Goal: Task Accomplishment & Management: Complete application form

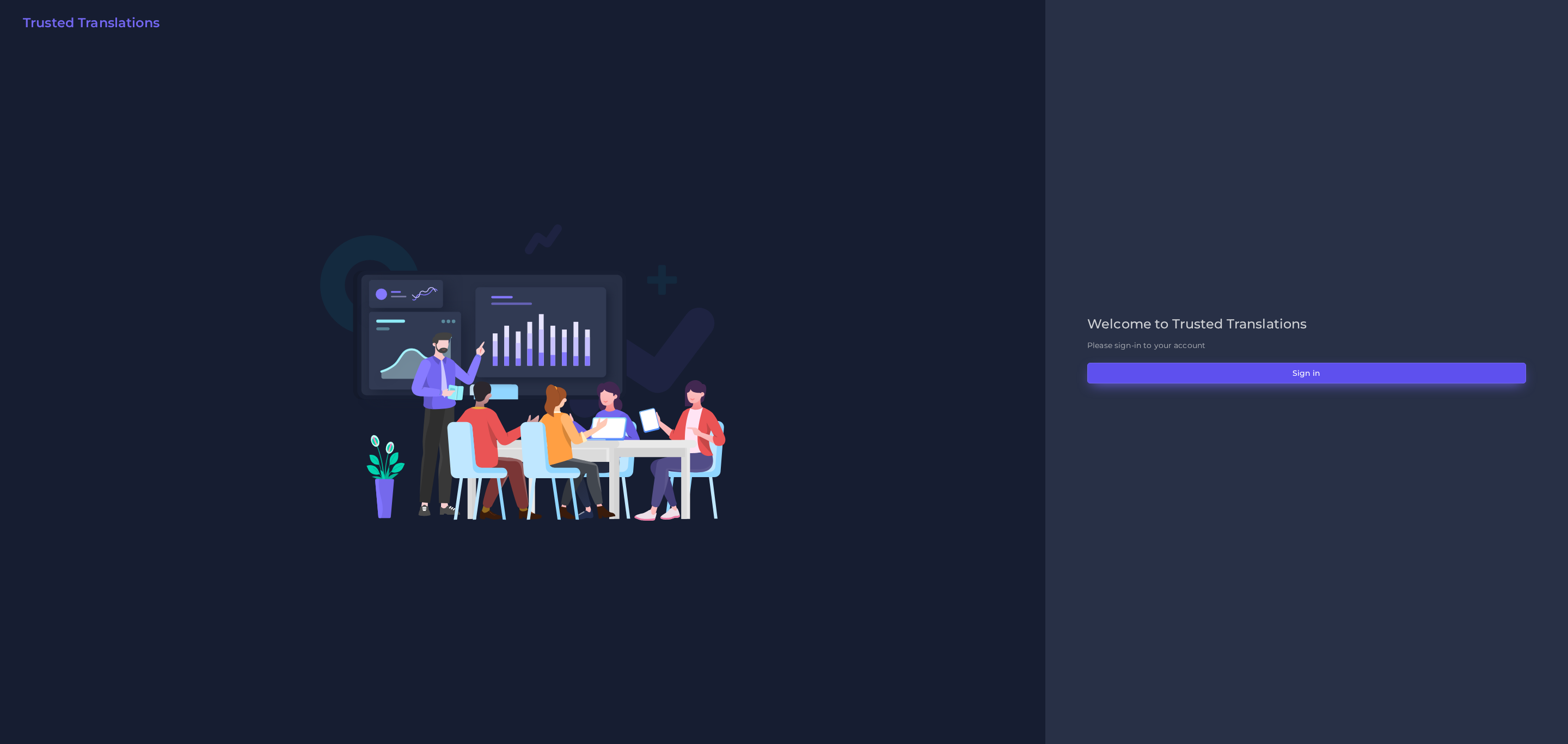
drag, startPoint x: 0, startPoint y: 0, endPoint x: 1245, endPoint y: 371, distance: 1299.1
click at [1245, 371] on button "Sign in" at bounding box center [1306, 373] width 439 height 21
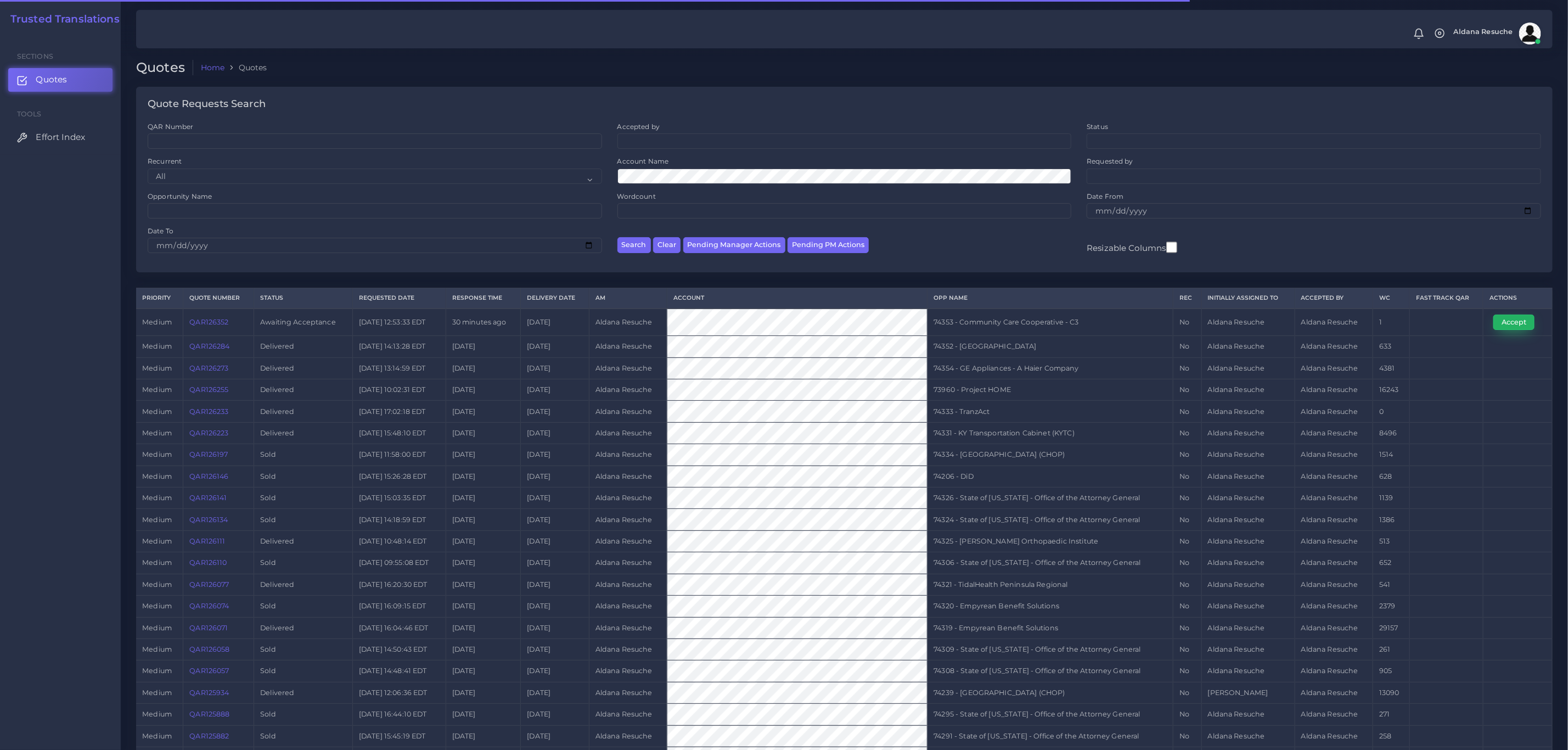
click at [1523, 322] on button "Accept" at bounding box center [1514, 322] width 41 height 15
click at [1047, 330] on td "74353 - Community Care Cooperative - C3" at bounding box center [1050, 322] width 246 height 27
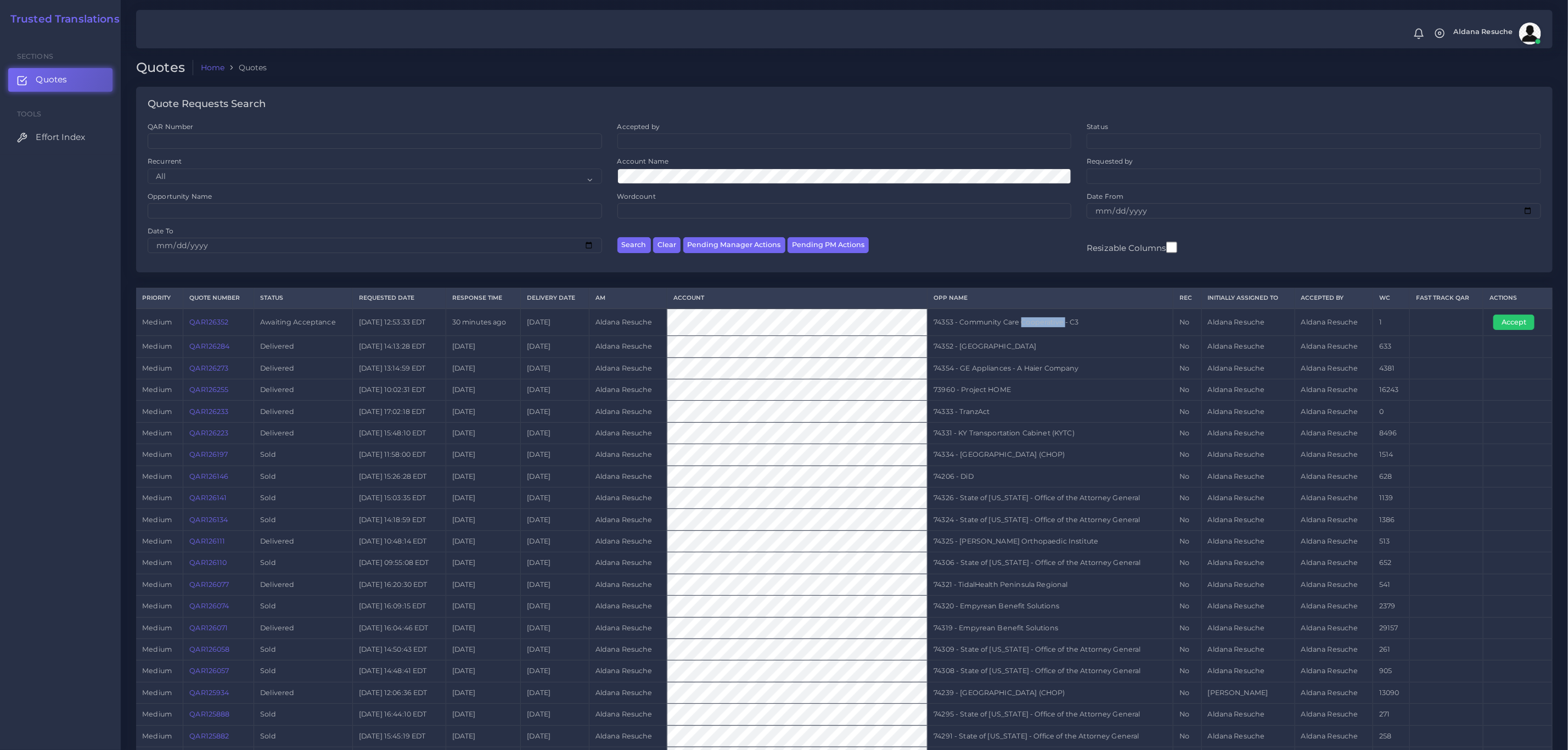
click at [1047, 330] on td "74353 - Community Care Cooperative - C3" at bounding box center [1050, 322] width 246 height 27
copy tr "74353 - Community Care Cooperative - C3"
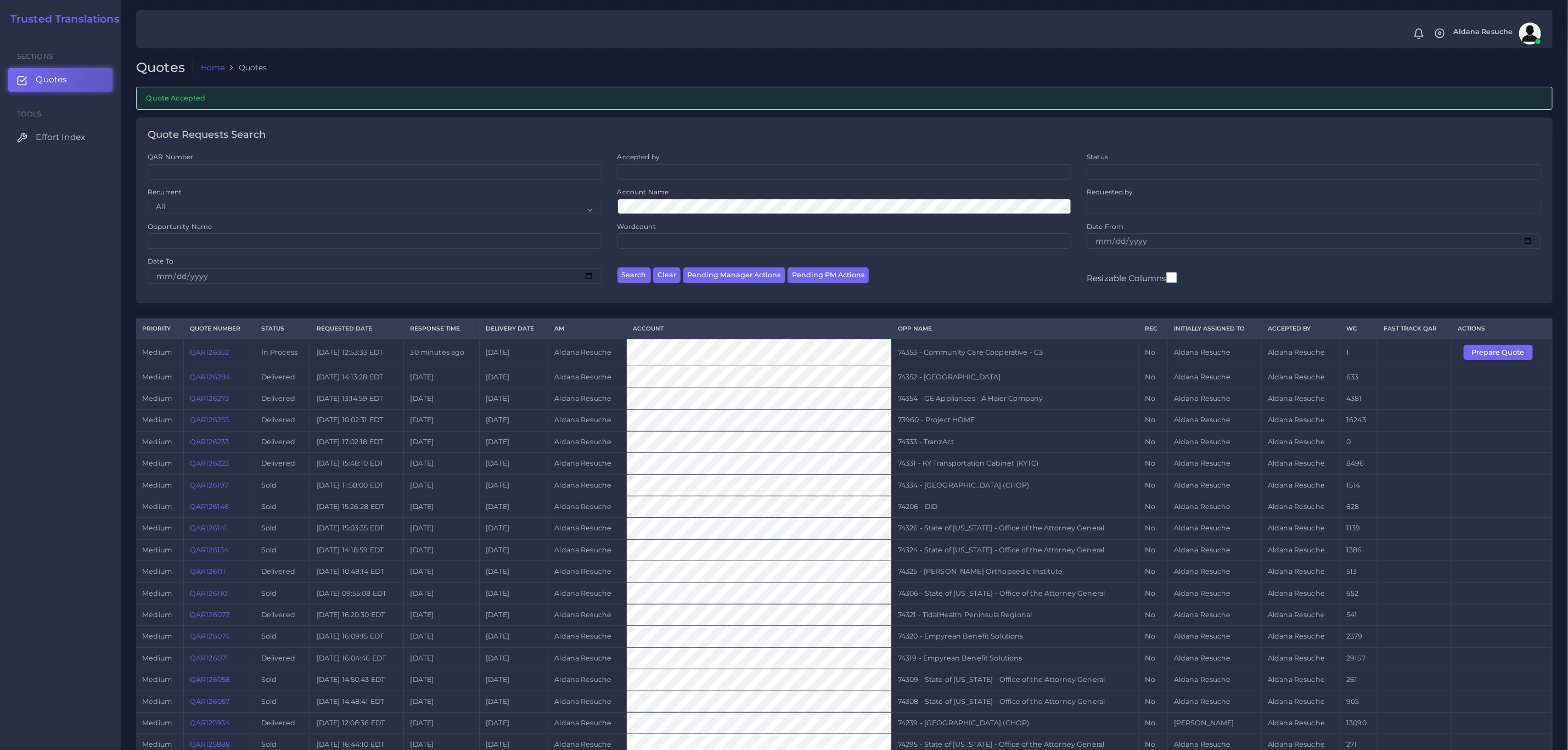
click at [478, 72] on ol "Home Quotes" at bounding box center [693, 68] width 1001 height 16
click at [479, 74] on ol "Home Quotes" at bounding box center [693, 68] width 1001 height 16
click at [479, 78] on div "Quotes Home Quotes" at bounding box center [844, 74] width 1432 height 27
click at [476, 104] on div "Quote Accepted" at bounding box center [844, 98] width 1416 height 23
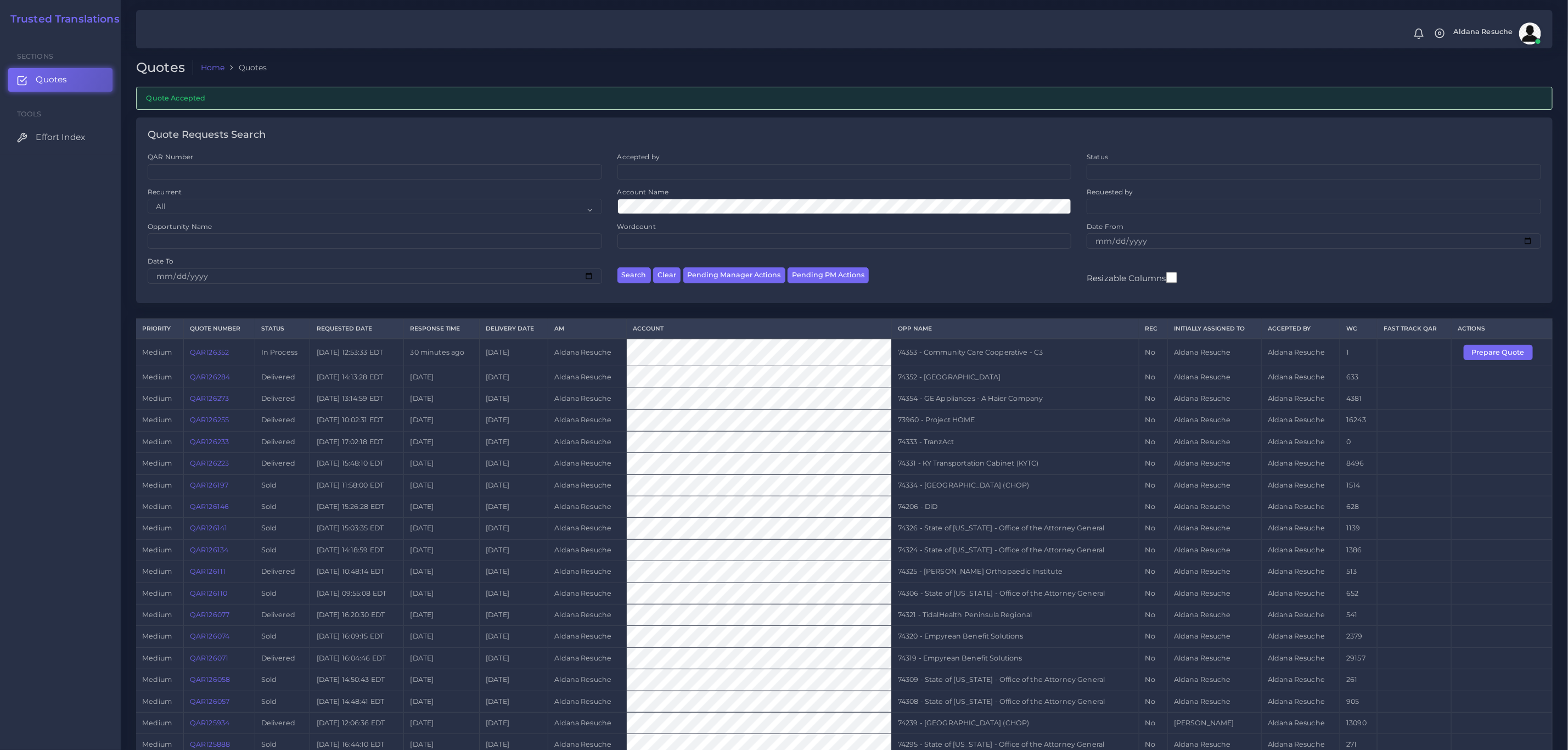
click at [476, 104] on div "Quote Accepted" at bounding box center [844, 98] width 1416 height 23
click at [417, 291] on div "Date To" at bounding box center [374, 274] width 470 height 35
click at [414, 302] on div "QAR Number Accepted by All Donaldo Barahona Ricardo Mejia Status" at bounding box center [844, 228] width 1416 height 151
click at [945, 580] on td "74325 - Rothman Orthopaedic Institute" at bounding box center [1015, 572] width 247 height 21
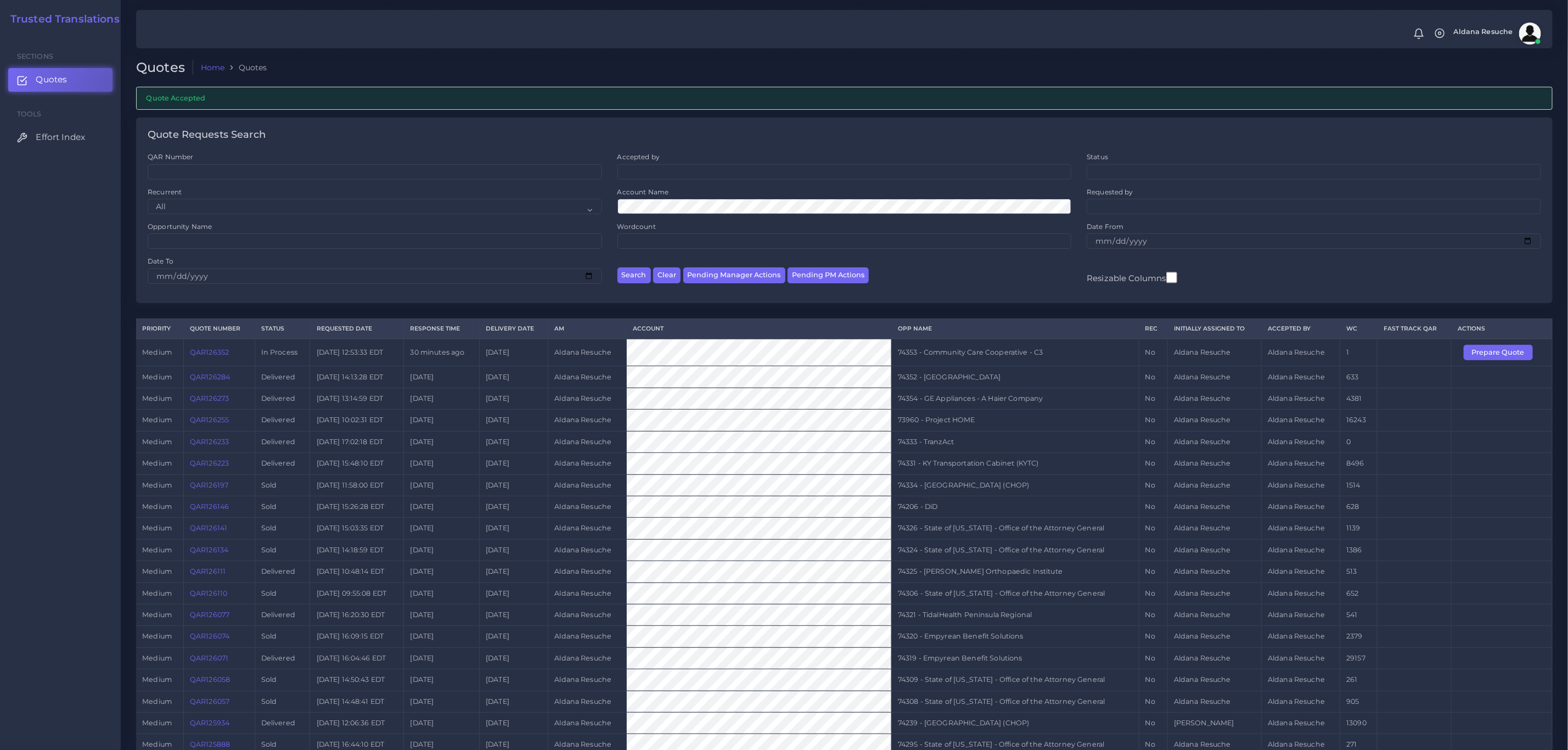
click at [919, 557] on td "74324 - State of Kentucky - Office of the Attorney General" at bounding box center [1015, 550] width 247 height 21
click at [915, 552] on td "74324 - State of Kentucky - Office of the Attorney General" at bounding box center [1015, 550] width 247 height 21
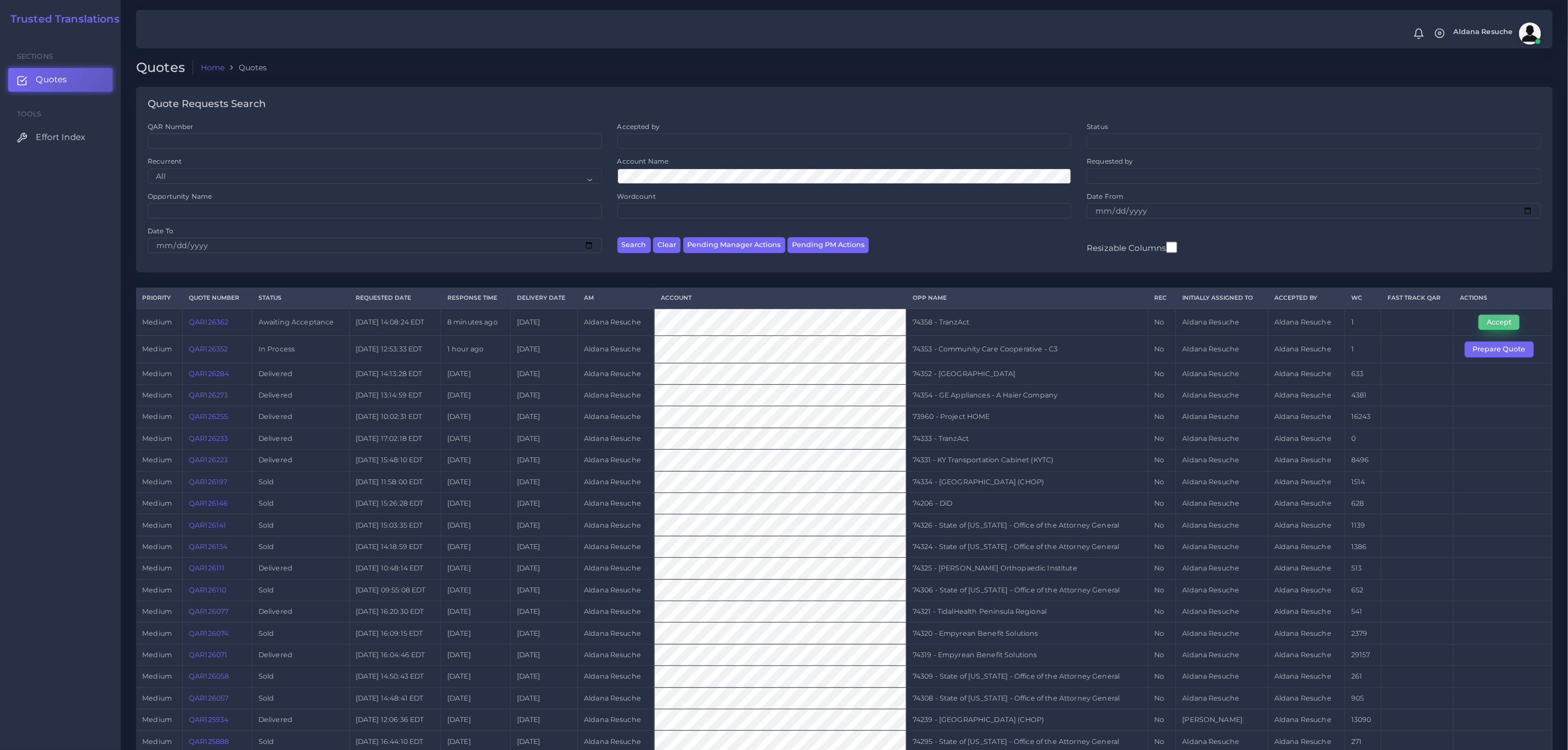
click at [1495, 325] on button "Accept" at bounding box center [1499, 322] width 41 height 15
click at [932, 318] on td "74358 - TranzAct" at bounding box center [1027, 322] width 242 height 27
copy tr "74358 - TranzAct"
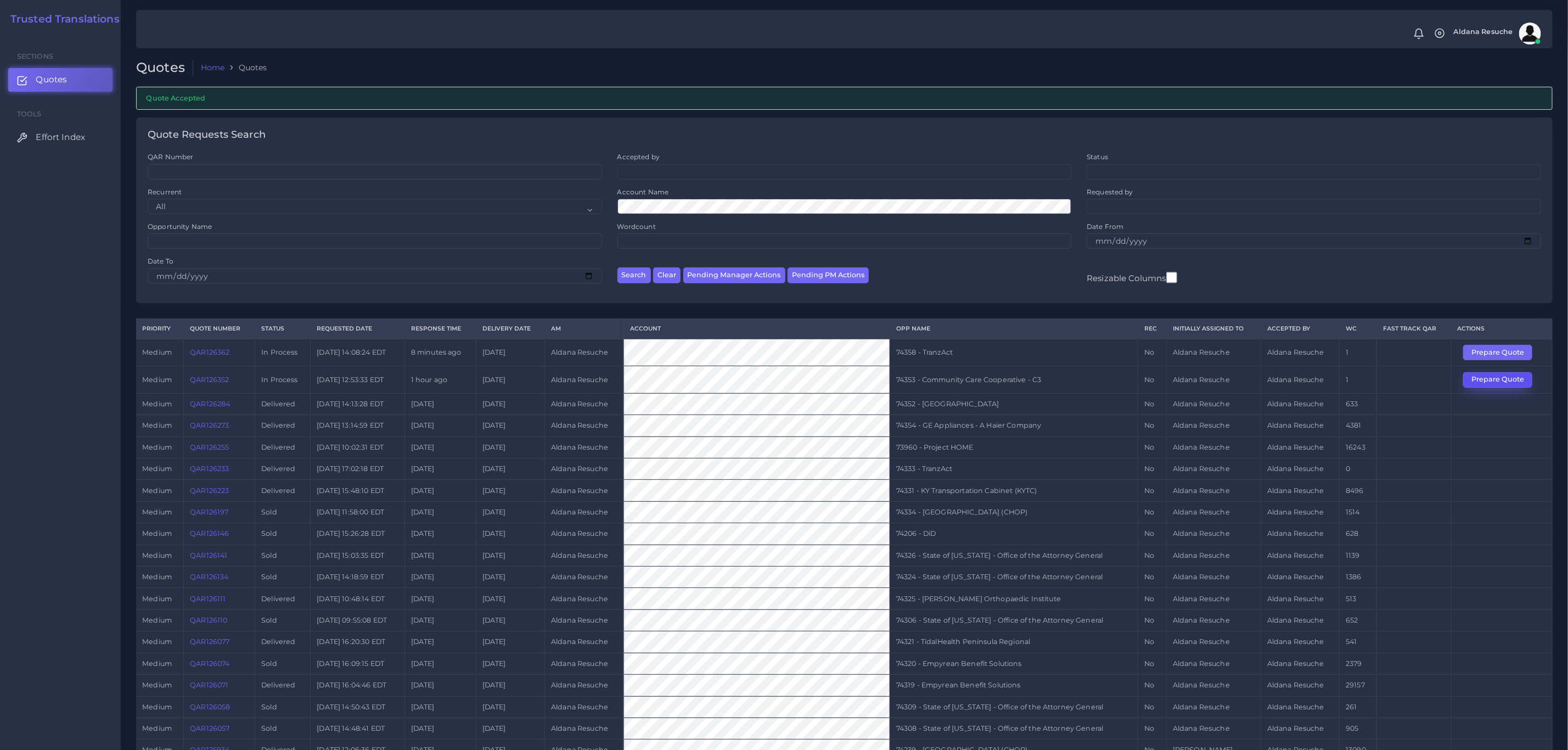
click at [1520, 378] on button "Prepare Quote" at bounding box center [1497, 380] width 69 height 15
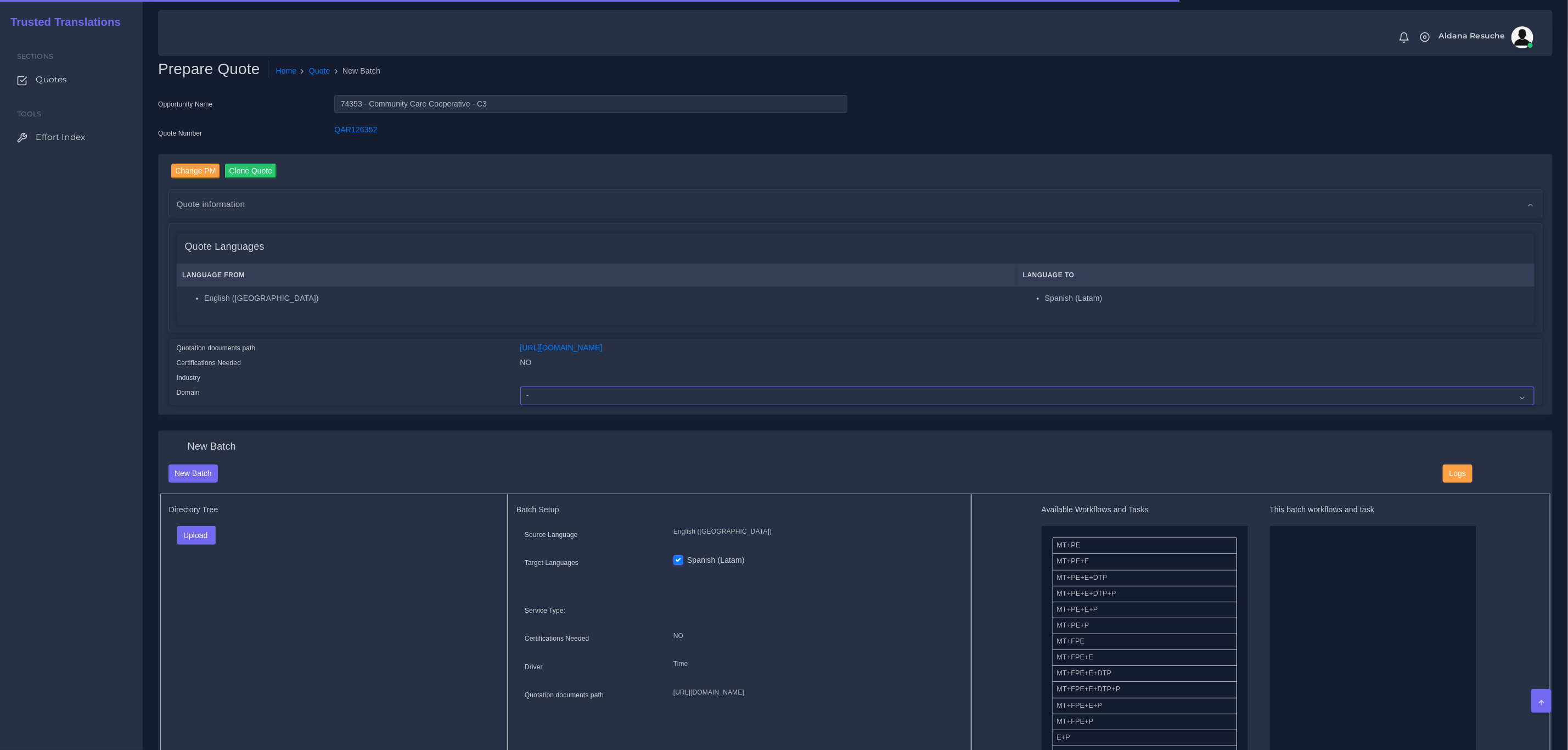
click at [598, 398] on select "- Advertising and Media Agriculture, Forestry and Fishing Architecture, Buildin…" at bounding box center [1028, 396] width 1014 height 19
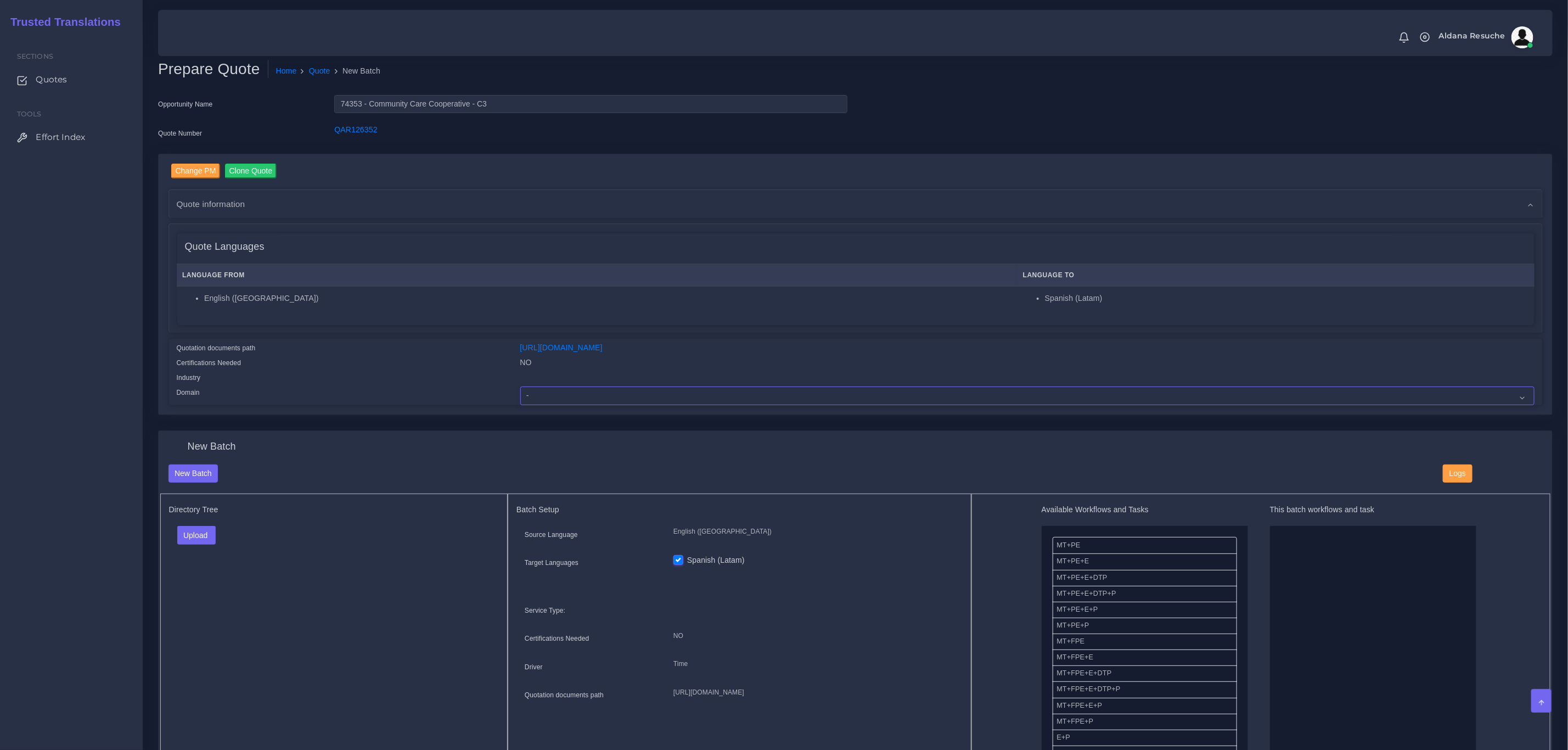
select select "Healthcare and Health Sciences"
click at [520, 386] on select "- Advertising and Media Agriculture, Forestry and Fishing Architecture, Buildin…" at bounding box center [1028, 396] width 1014 height 19
click at [204, 540] on button "Upload" at bounding box center [196, 535] width 39 height 19
click at [204, 587] on div "Folder Files" at bounding box center [215, 571] width 77 height 44
click at [203, 535] on button "Upload" at bounding box center [196, 535] width 39 height 19
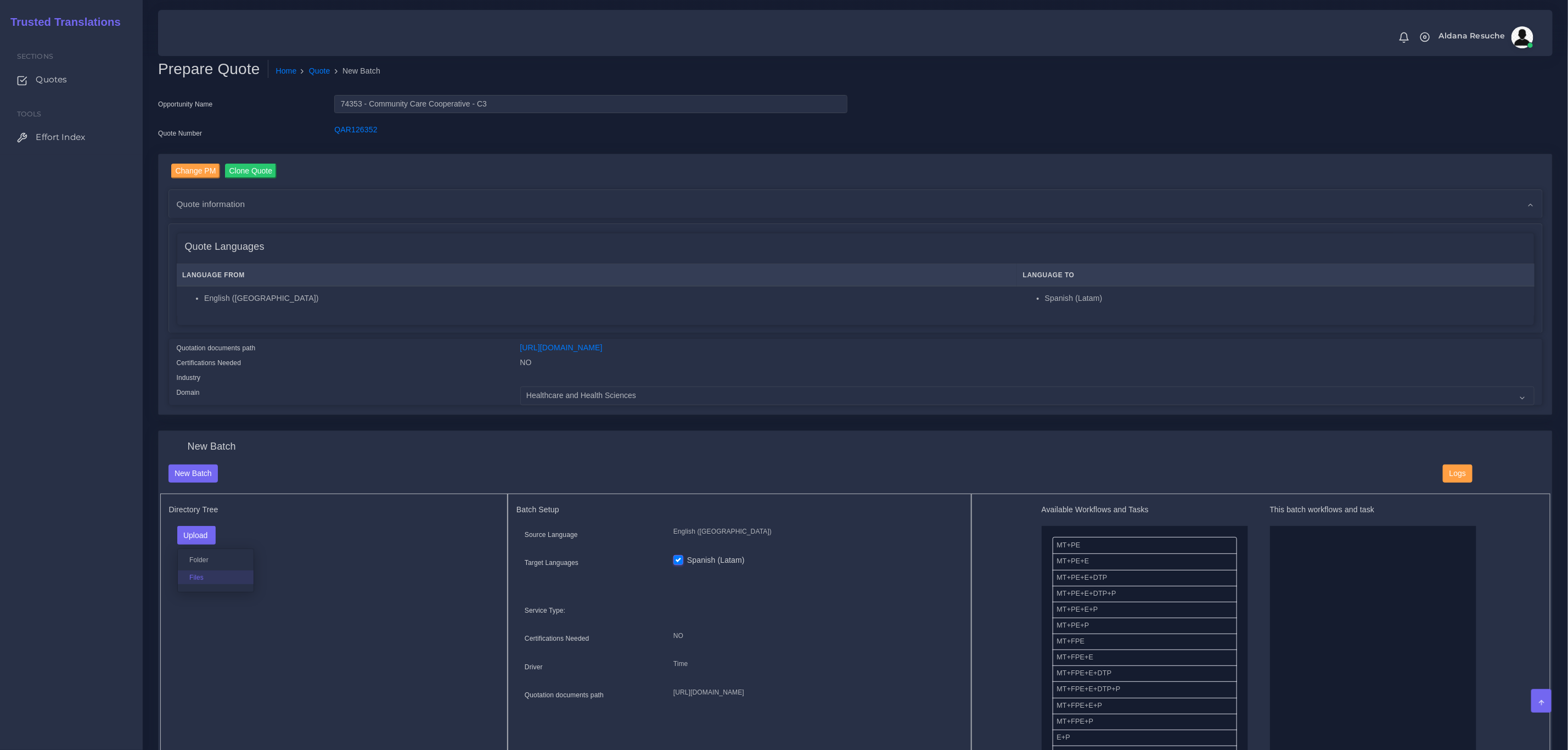
click at [204, 577] on label "Files" at bounding box center [215, 577] width 75 height 14
click at [318, 66] on link "Quote" at bounding box center [319, 71] width 21 height 11
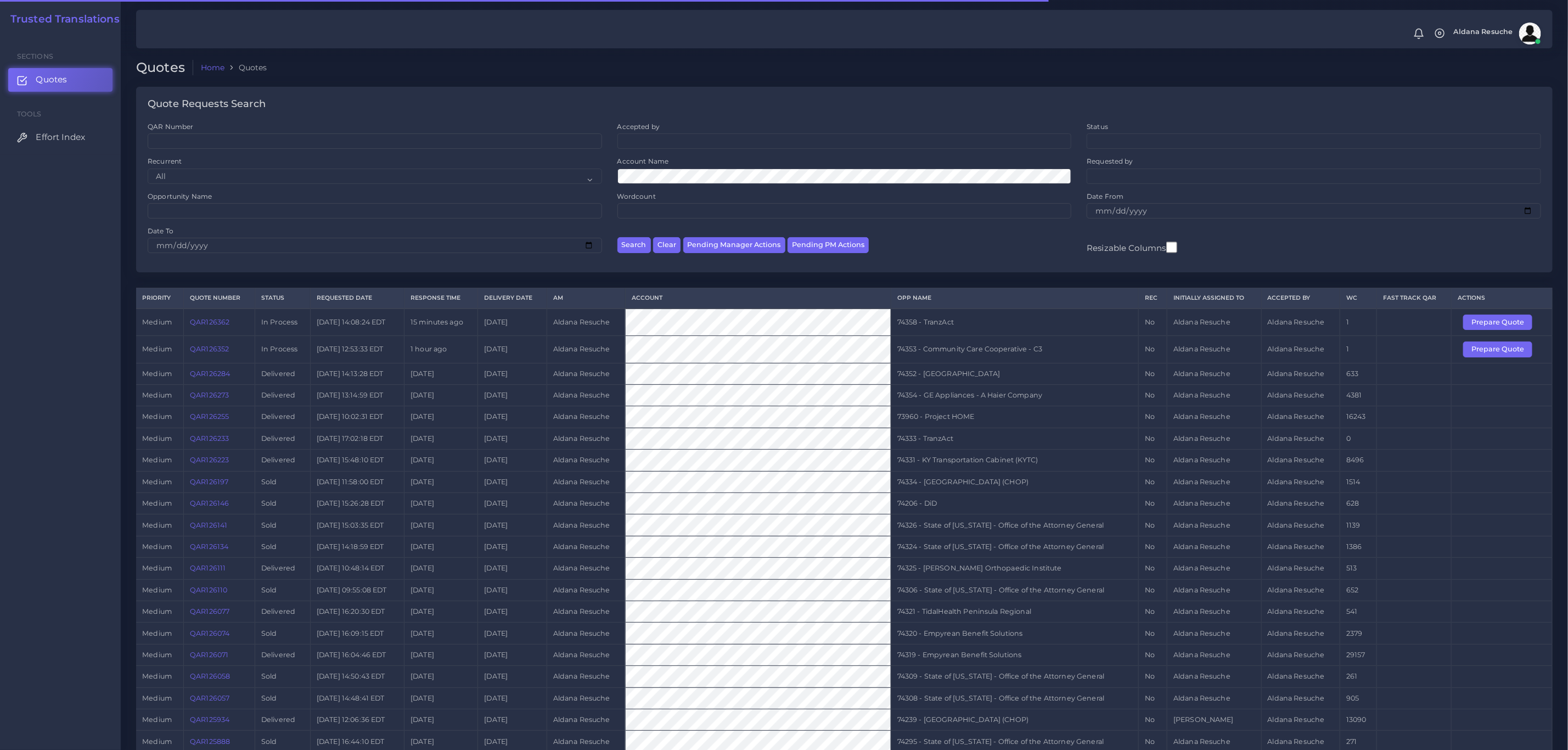
click at [195, 351] on link "QAR126352" at bounding box center [209, 349] width 39 height 8
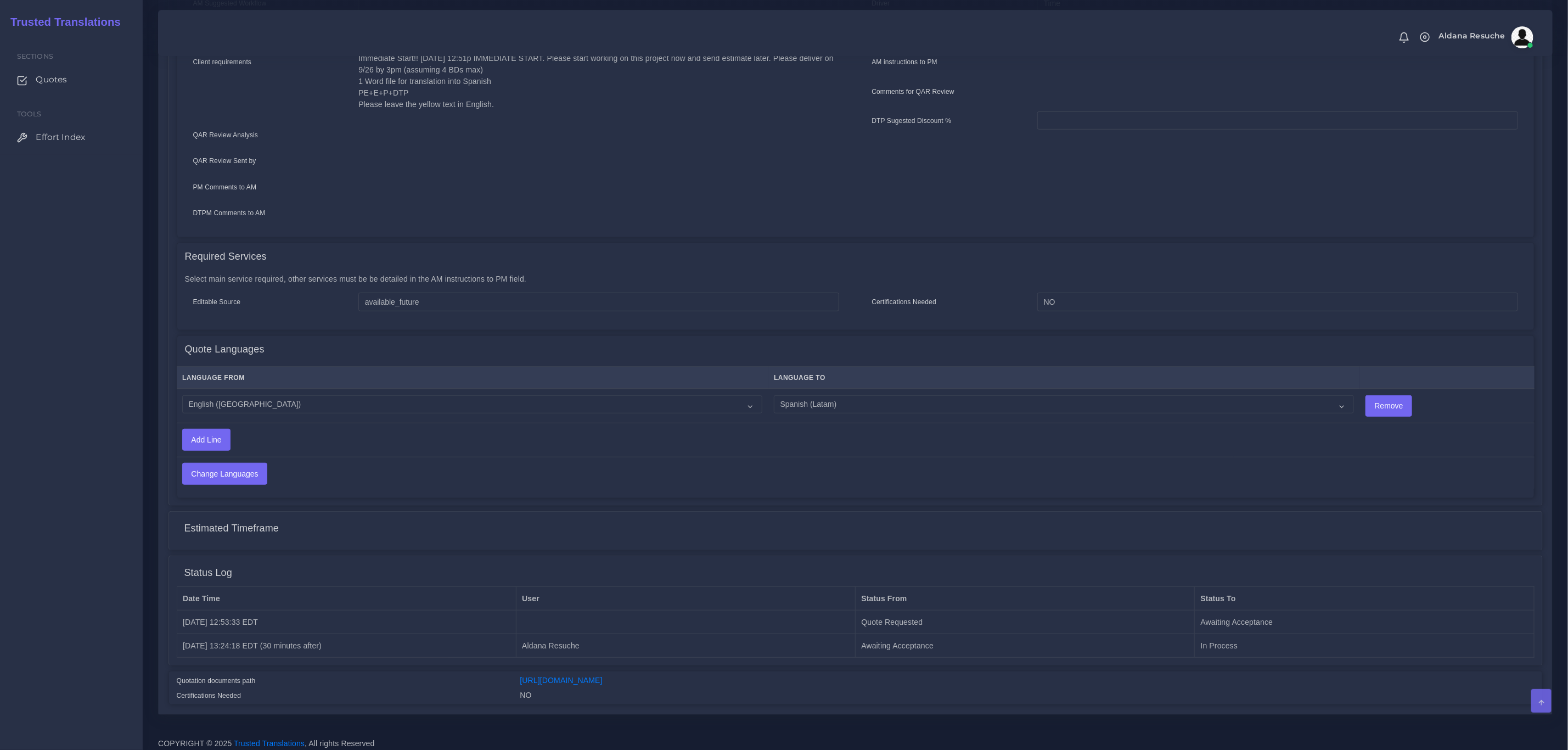
scroll to position [360, 0]
click at [798, 383] on td "Acoli Afar Afrikaans Akan Akateko [DEMOGRAPHIC_DATA] American Sign Language (AS…" at bounding box center [1064, 400] width 591 height 34
click at [798, 396] on select "Acoli Afar Afrikaans Akan Akateko Albanian American Sign Language (ASL) Amharic…" at bounding box center [1064, 399] width 580 height 19
select select "15009"
click at [774, 390] on select "Acoli Afar Afrikaans Akan Akateko Albanian American Sign Language (ASL) Amharic…" at bounding box center [1064, 399] width 580 height 19
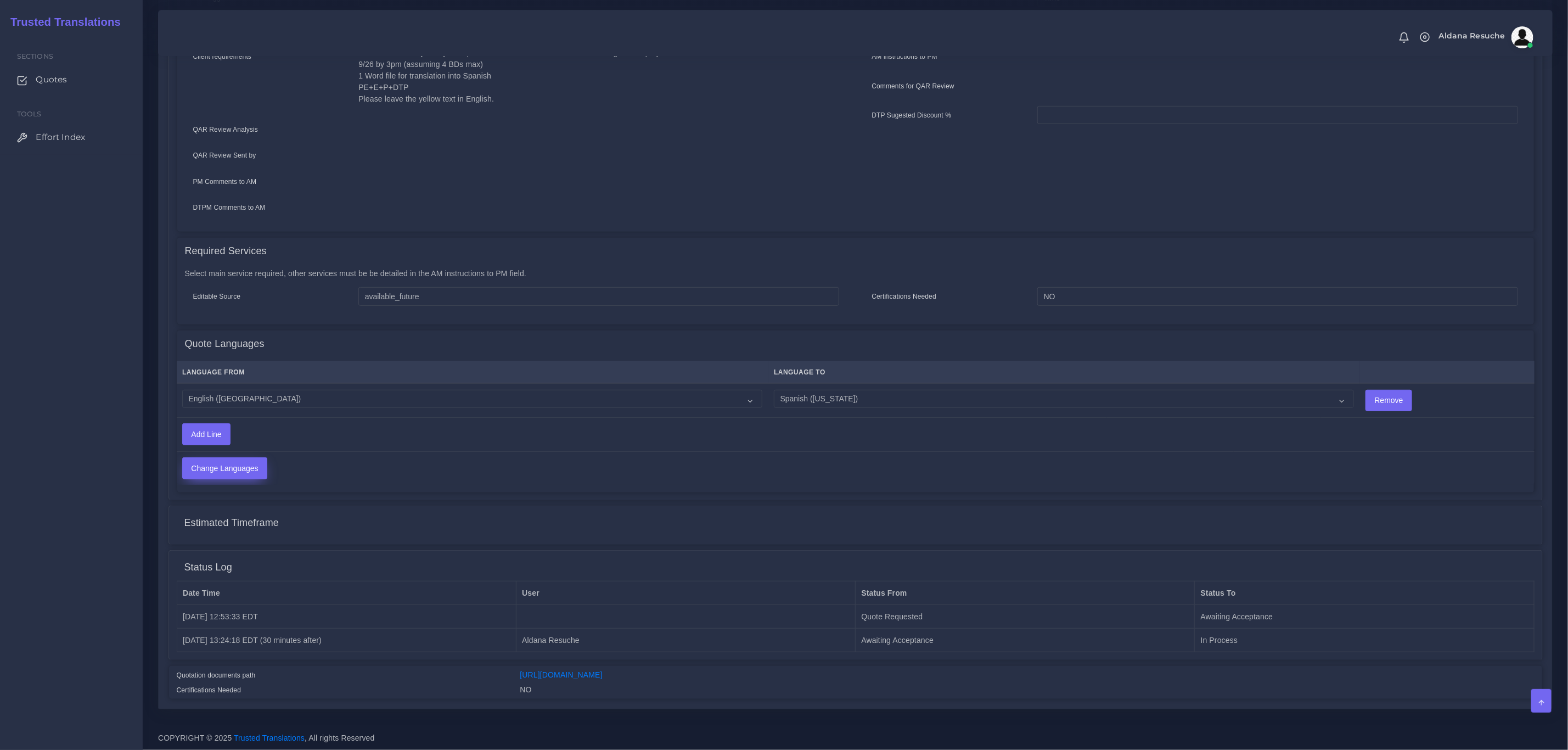
click at [208, 465] on input "Change Languages" at bounding box center [225, 468] width 84 height 21
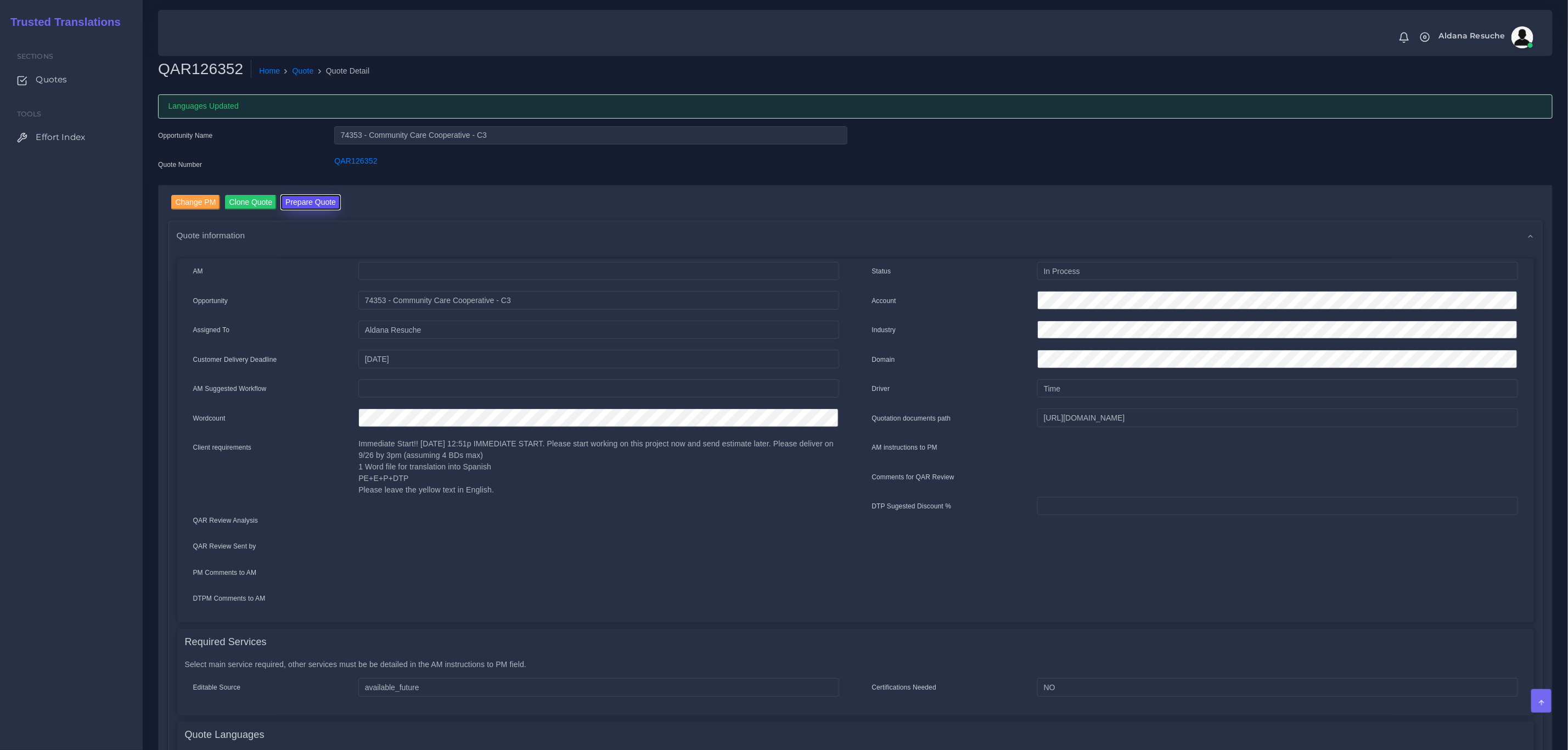
click at [291, 199] on button "Prepare Quote" at bounding box center [311, 203] width 59 height 15
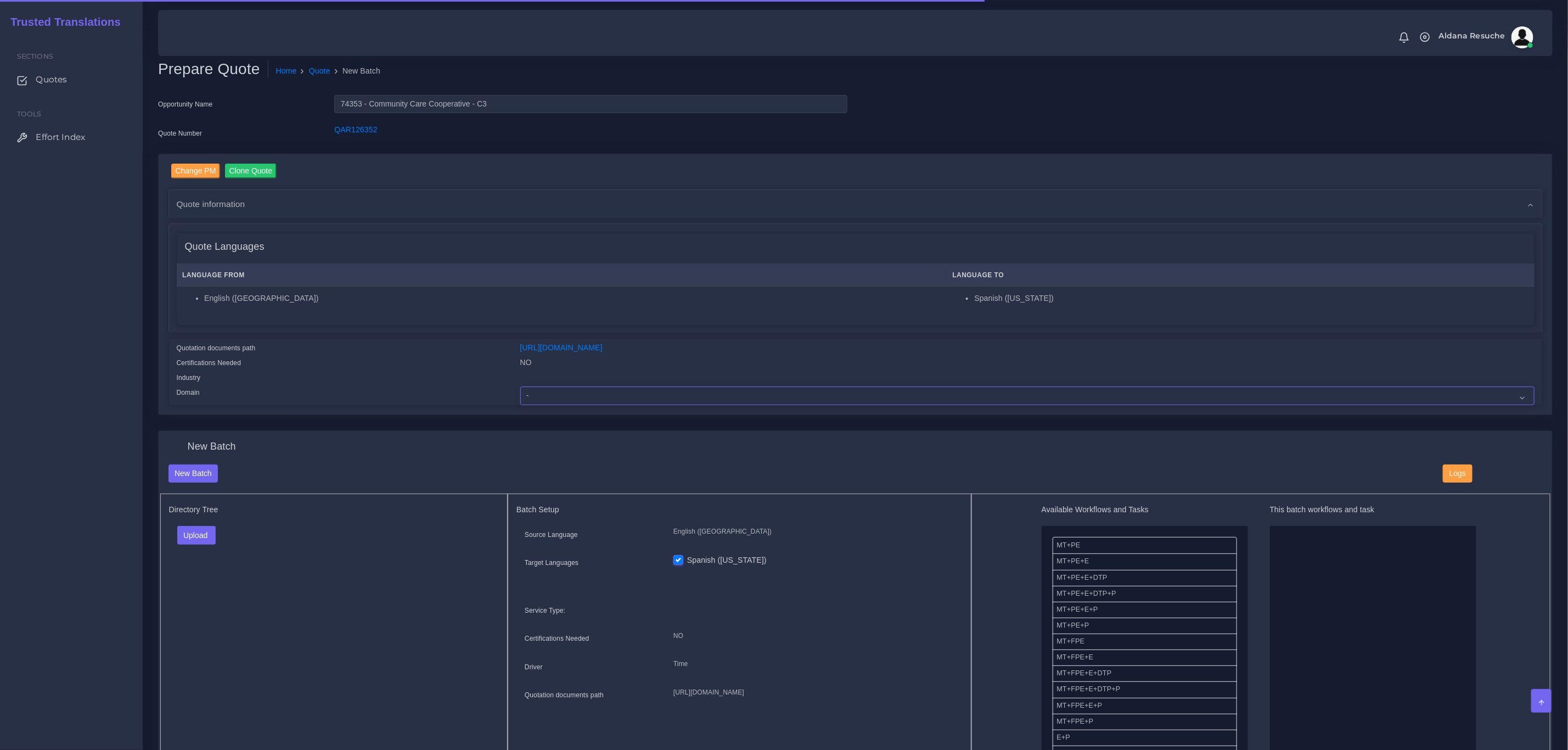
click at [559, 392] on select "- Advertising and Media Agriculture, Forestry and Fishing Architecture, Buildin…" at bounding box center [1028, 396] width 1014 height 19
select select "Healthcare and Health Sciences"
click at [520, 386] on select "- Advertising and Media Agriculture, Forestry and Fishing Architecture, Buildin…" at bounding box center [1028, 396] width 1014 height 19
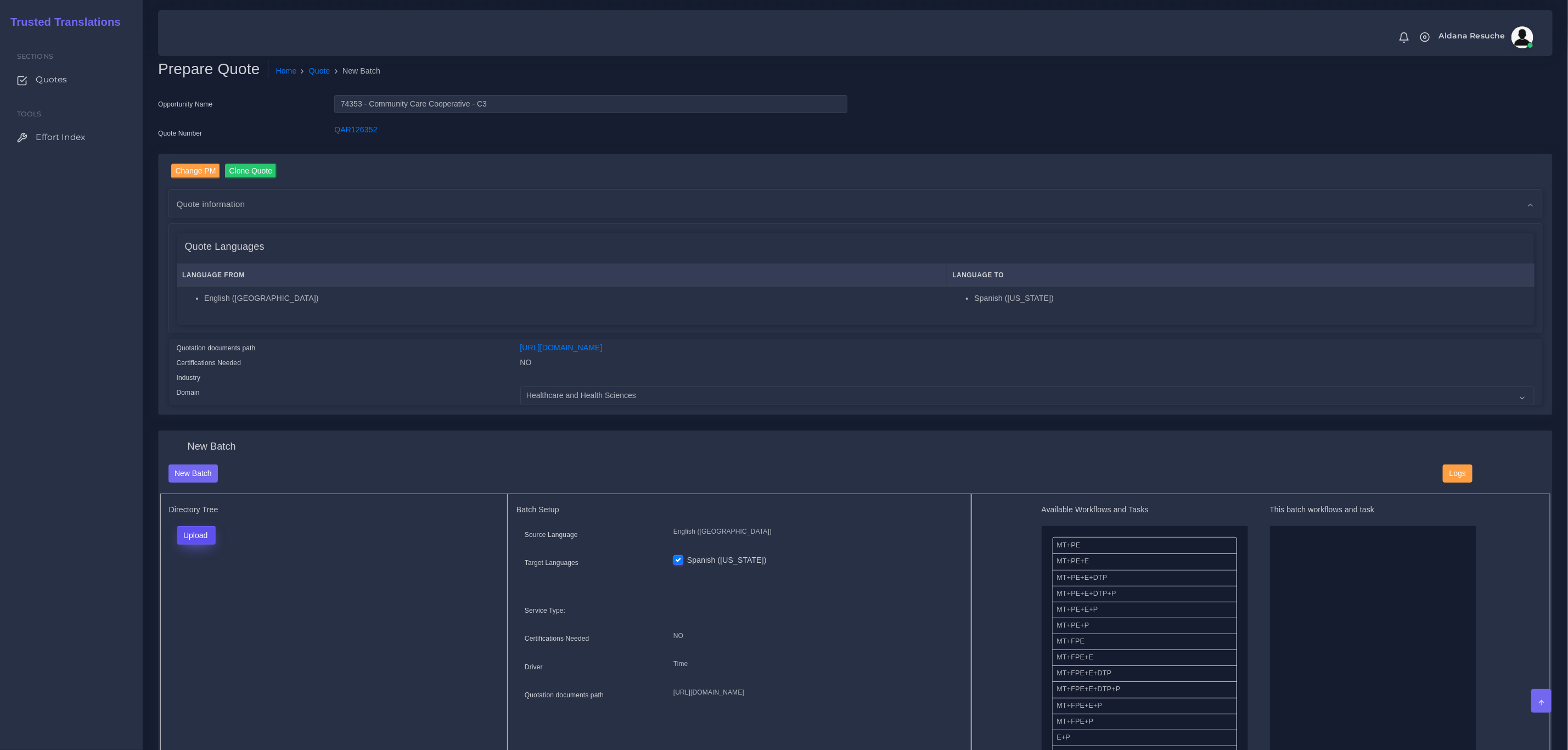
click at [183, 542] on button "Upload" at bounding box center [196, 535] width 39 height 19
click at [198, 576] on label "Files" at bounding box center [215, 577] width 75 height 14
drag, startPoint x: 1122, startPoint y: 593, endPoint x: 1327, endPoint y: 572, distance: 206.1
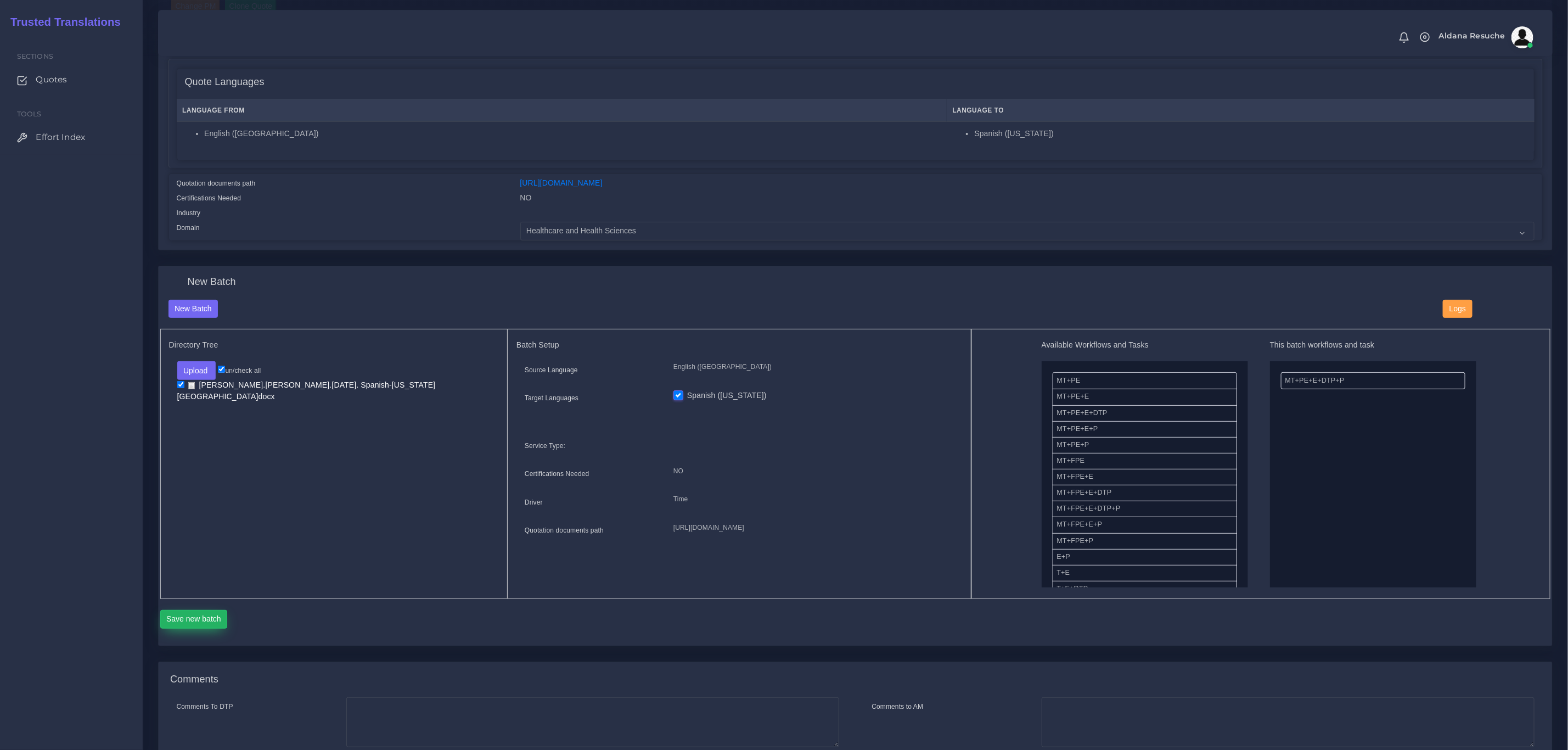
click at [191, 613] on button "Save new batch" at bounding box center [194, 620] width 67 height 19
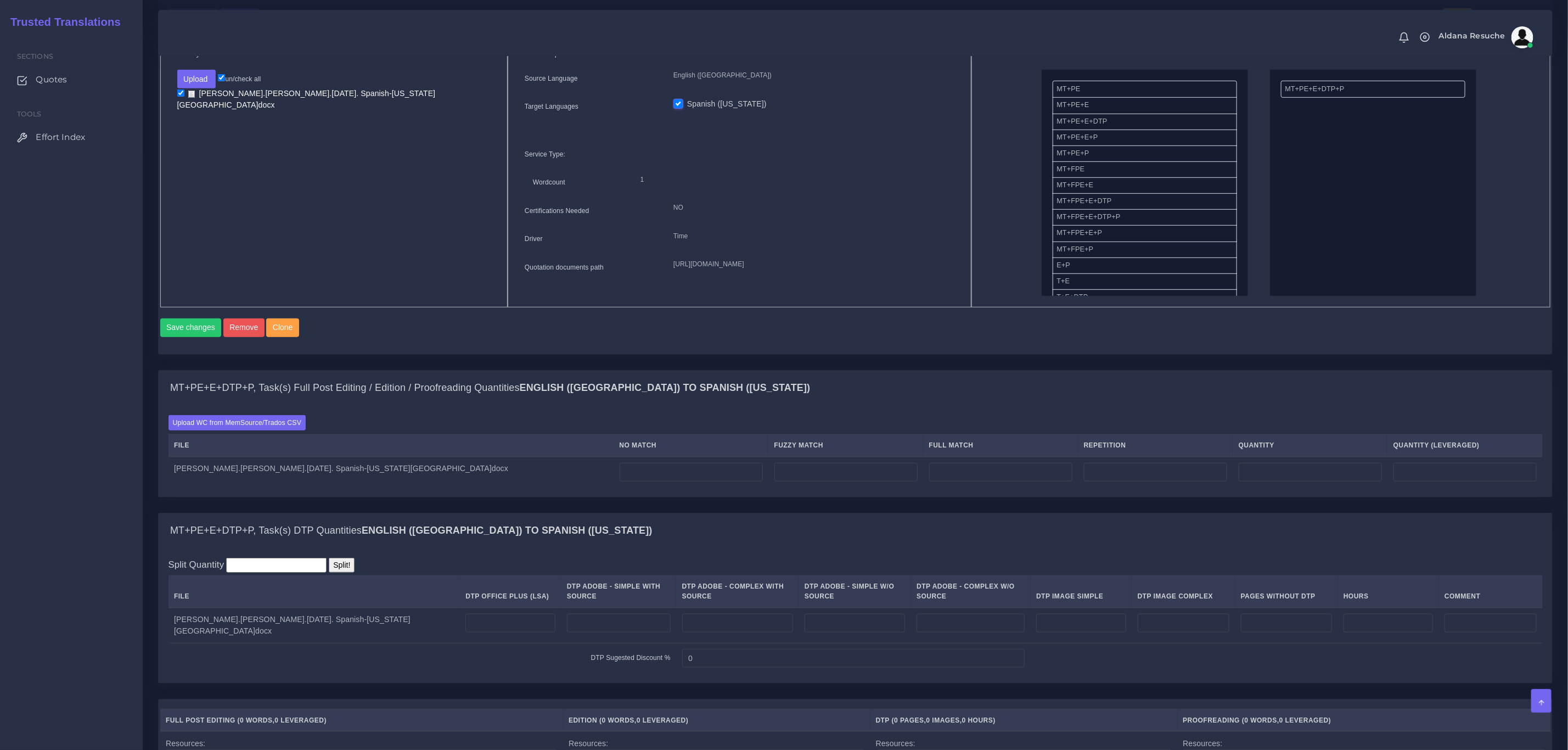
scroll to position [430, 0]
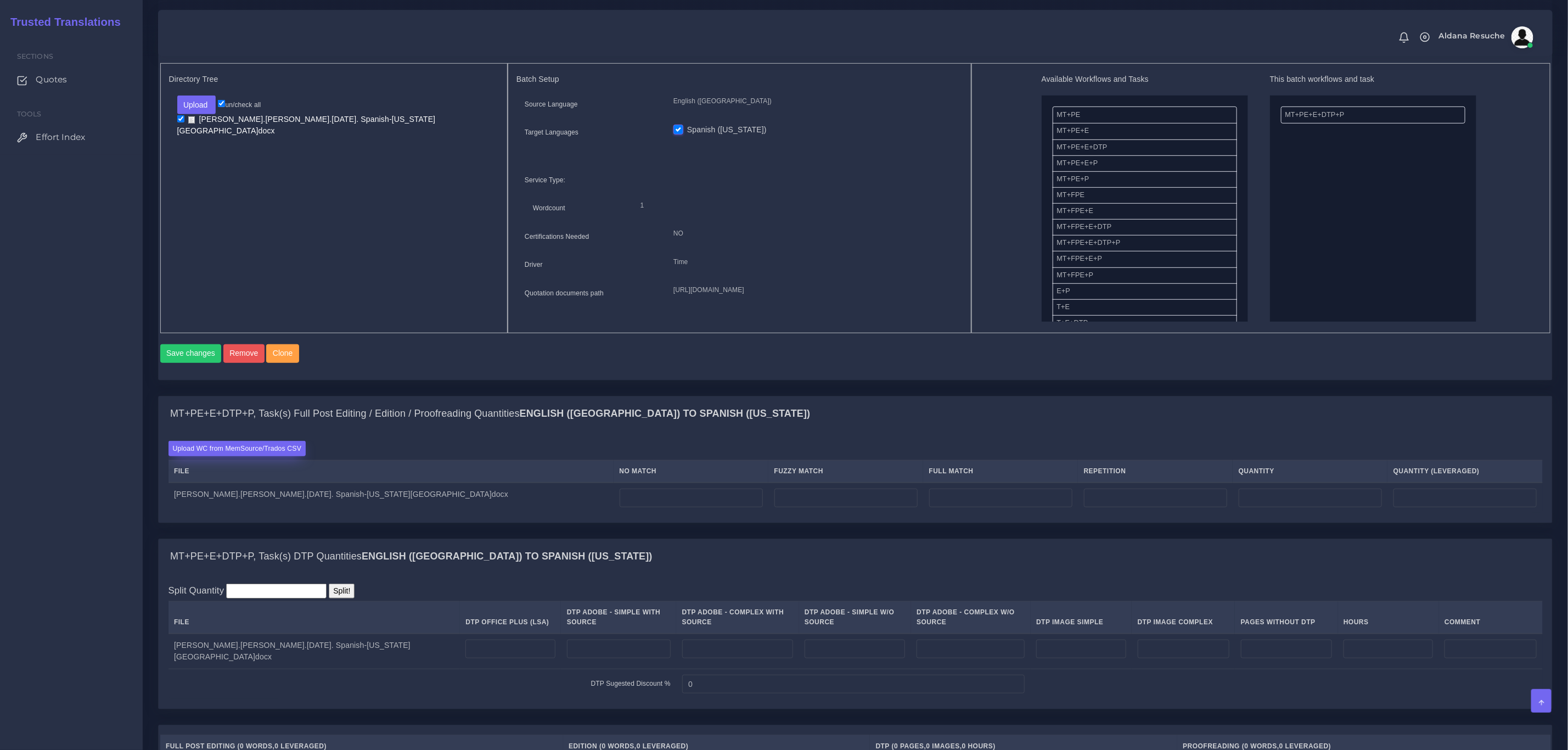
click at [194, 456] on label "Upload WC from MemSource/Trados CSV" at bounding box center [237, 449] width 138 height 15
click at [0, 0] on input "Upload WC from MemSource/Trados CSV" at bounding box center [0, 0] width 0 height 0
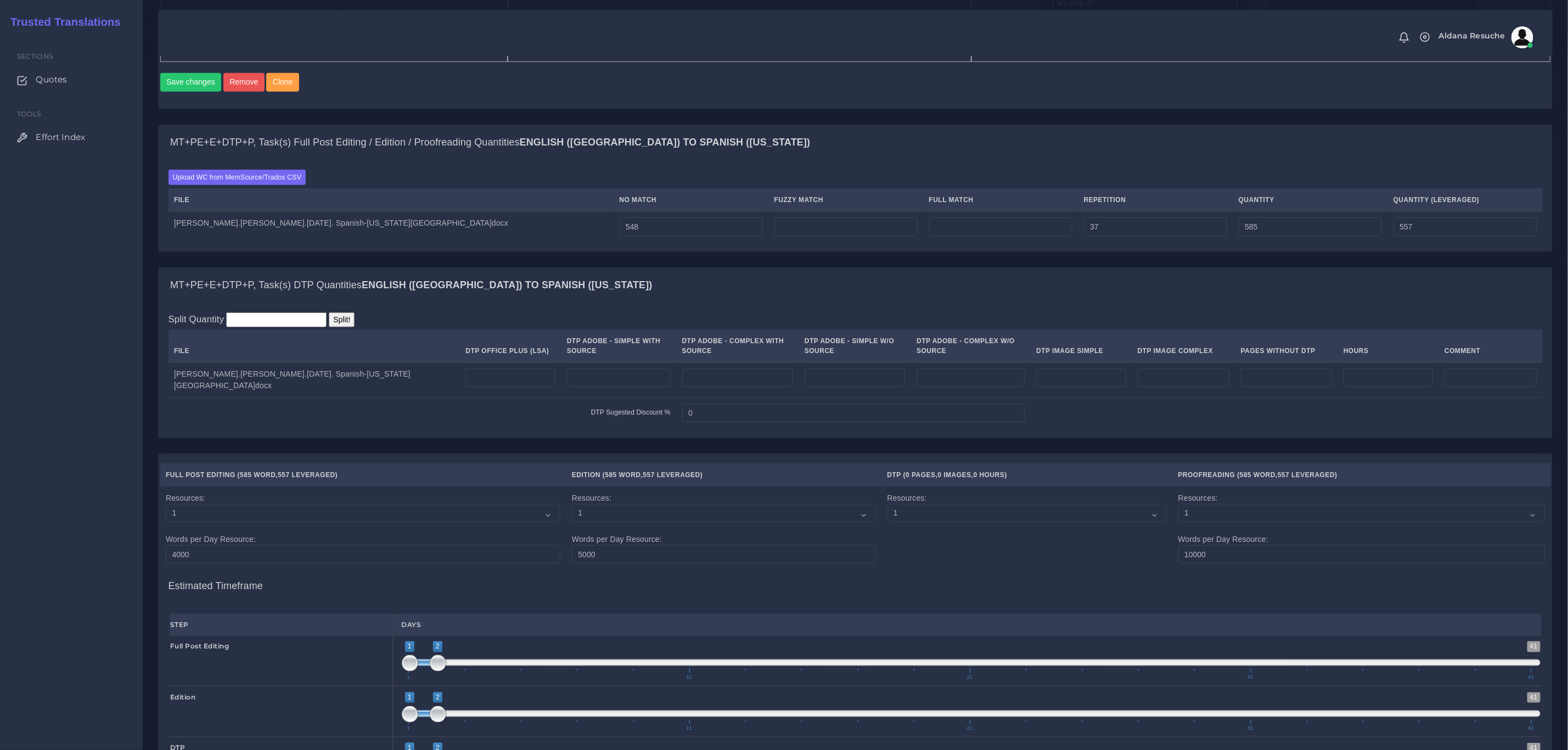
scroll to position [741, 0]
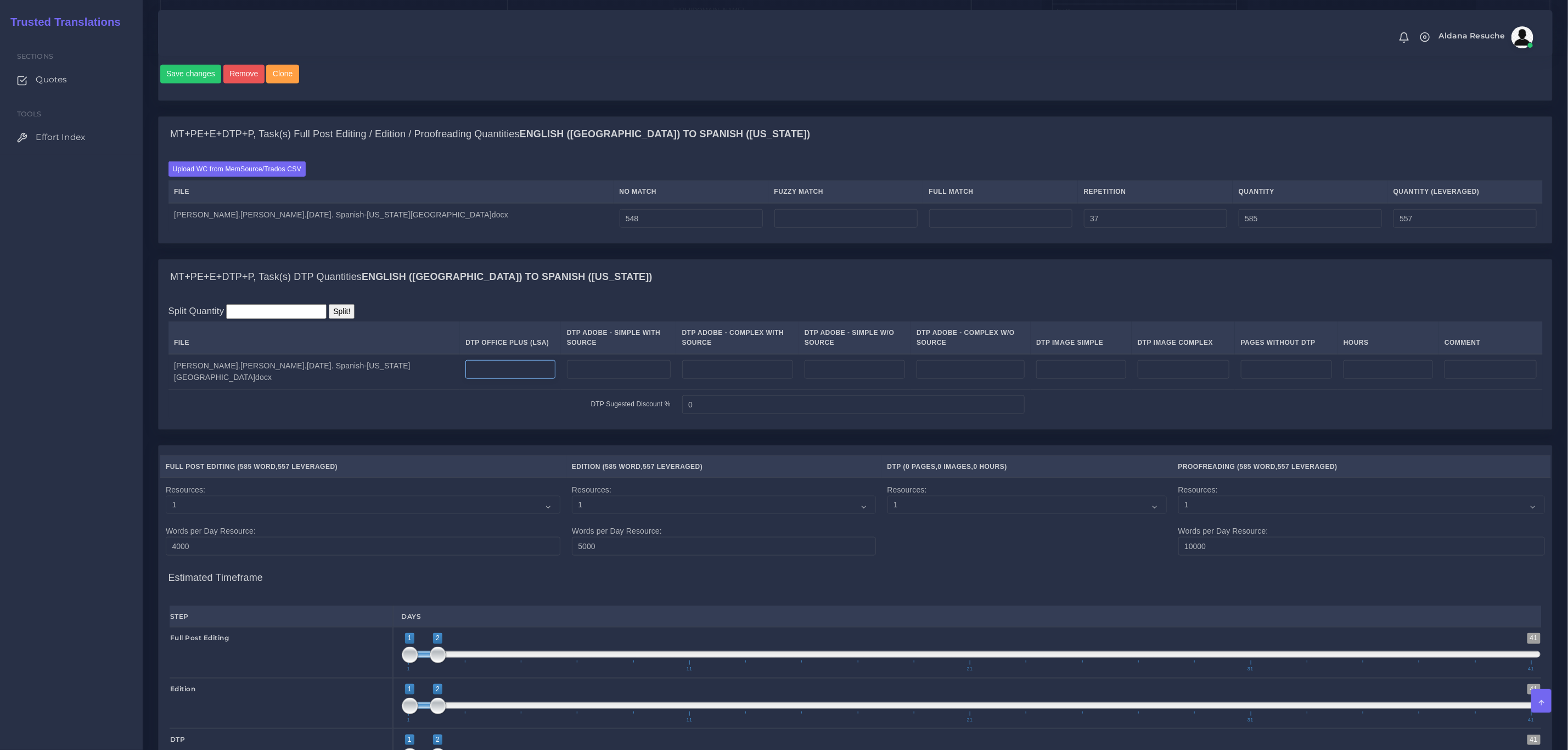
click at [466, 379] on input "number" at bounding box center [510, 370] width 90 height 19
type input "0"
type input "2"
click at [471, 515] on select "1 2 3 4 5 6 7 8 9 10" at bounding box center [363, 505] width 395 height 19
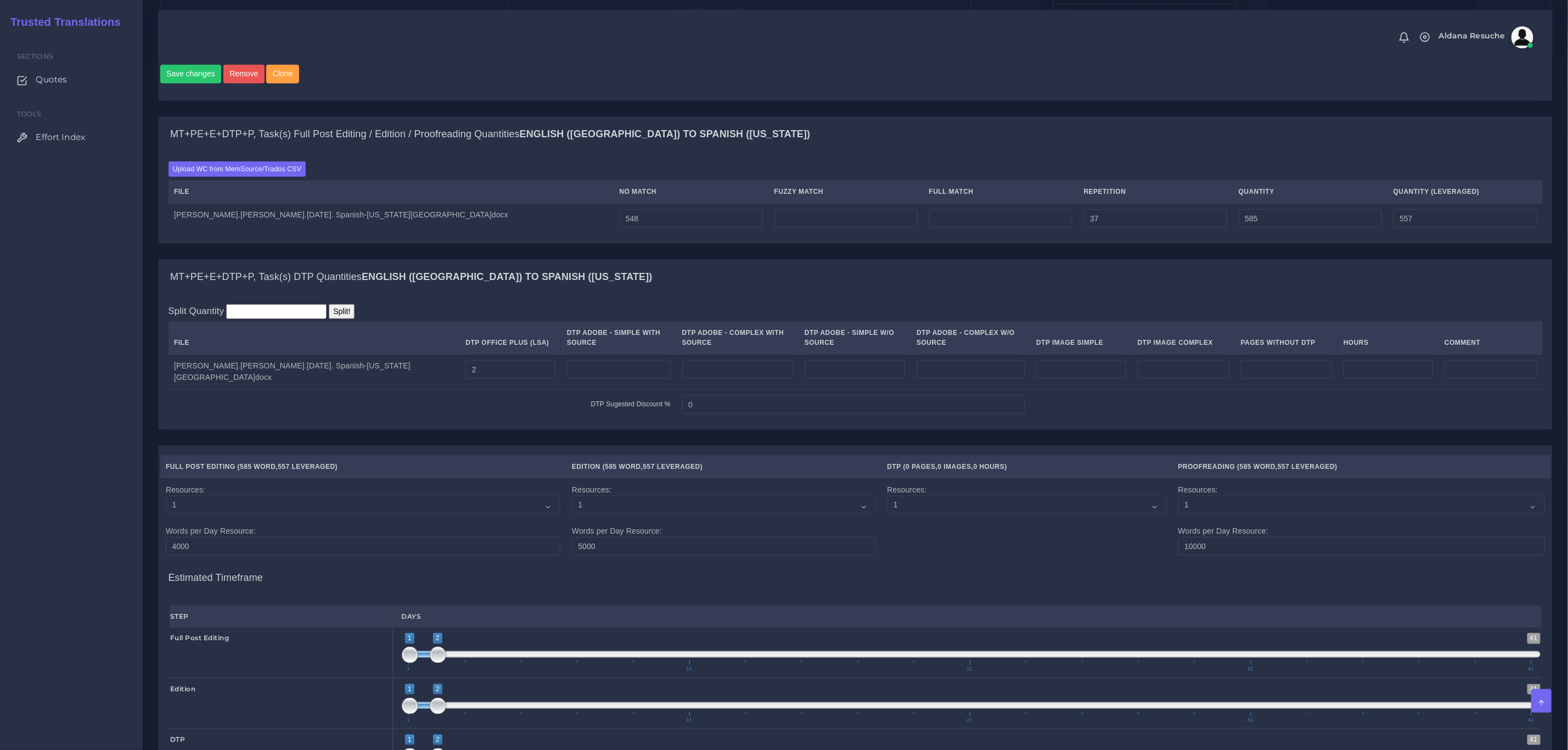
click at [487, 445] on div "MT+PE+E+DTP+P, Task(s) DTP Quantities English (US) TO Spanish (Puerto Rico) Spl…" at bounding box center [855, 352] width 1411 height 186
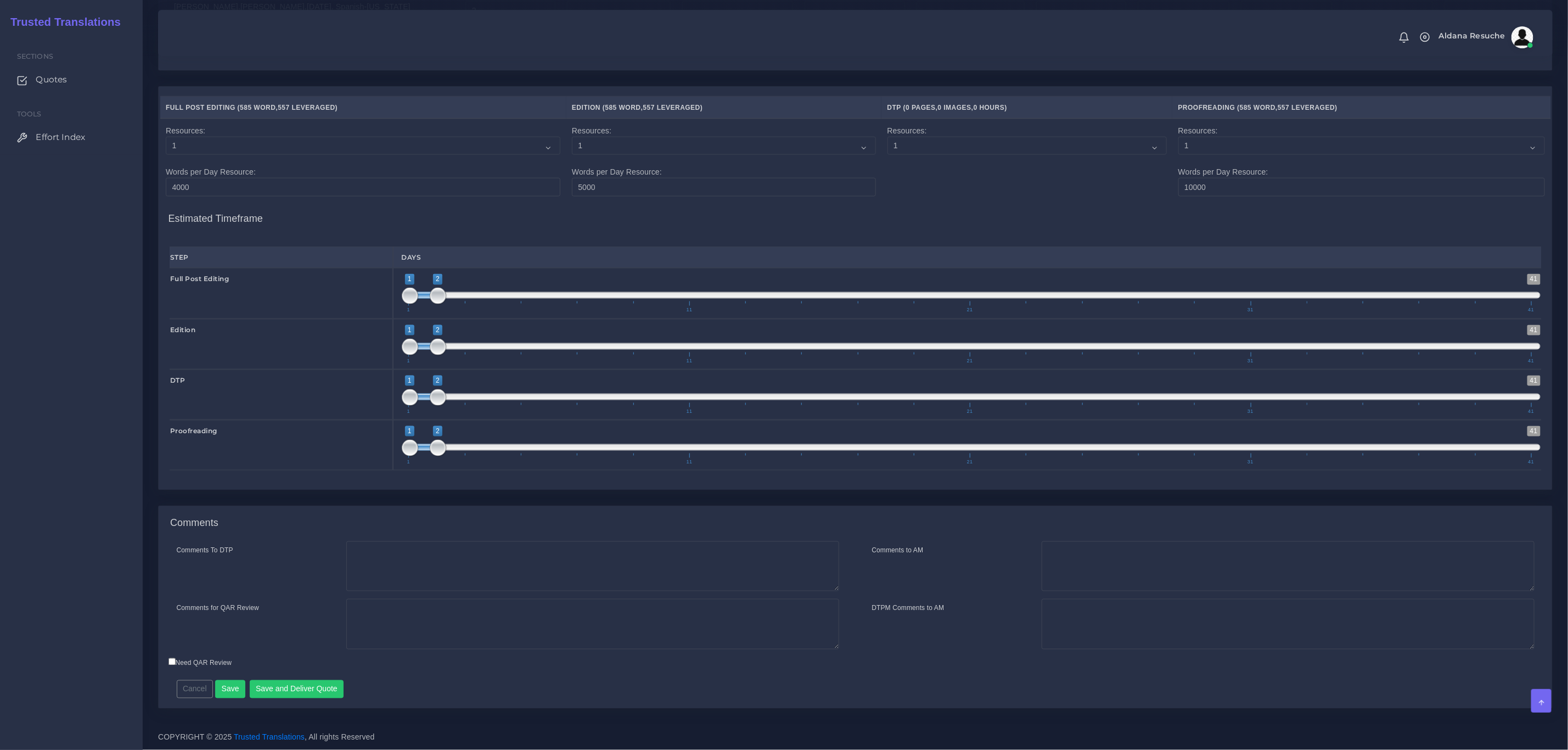
scroll to position [1120, 0]
click at [406, 562] on textarea "Comments To DTP" at bounding box center [593, 567] width 493 height 51
type textarea "DTP in word"
type textarea "PEEP+DTP"
click at [305, 684] on button "Save and Deliver Quote" at bounding box center [297, 690] width 94 height 19
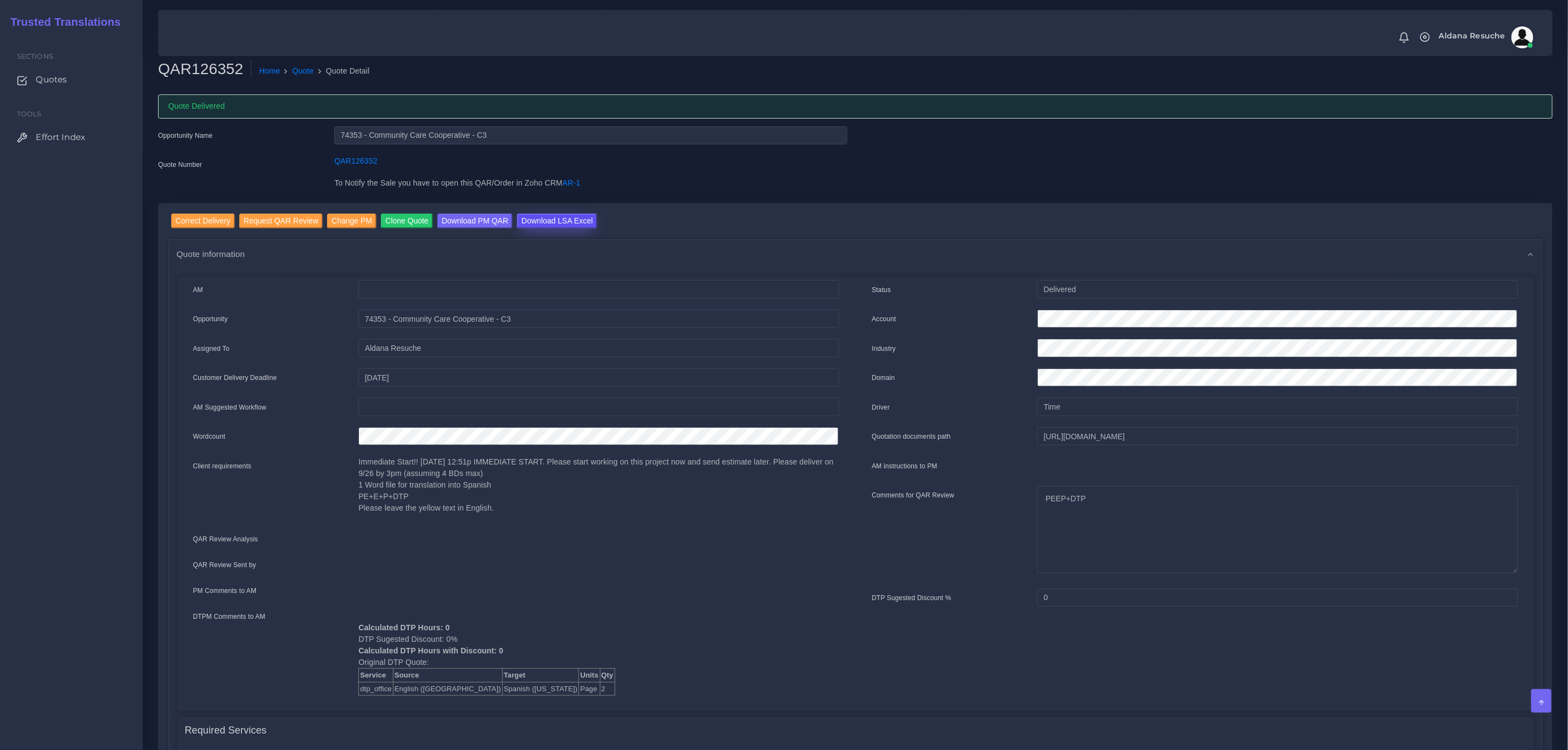
click at [540, 214] on input "Download LSA Excel" at bounding box center [557, 221] width 80 height 15
click at [297, 68] on link "Quote" at bounding box center [303, 71] width 21 height 11
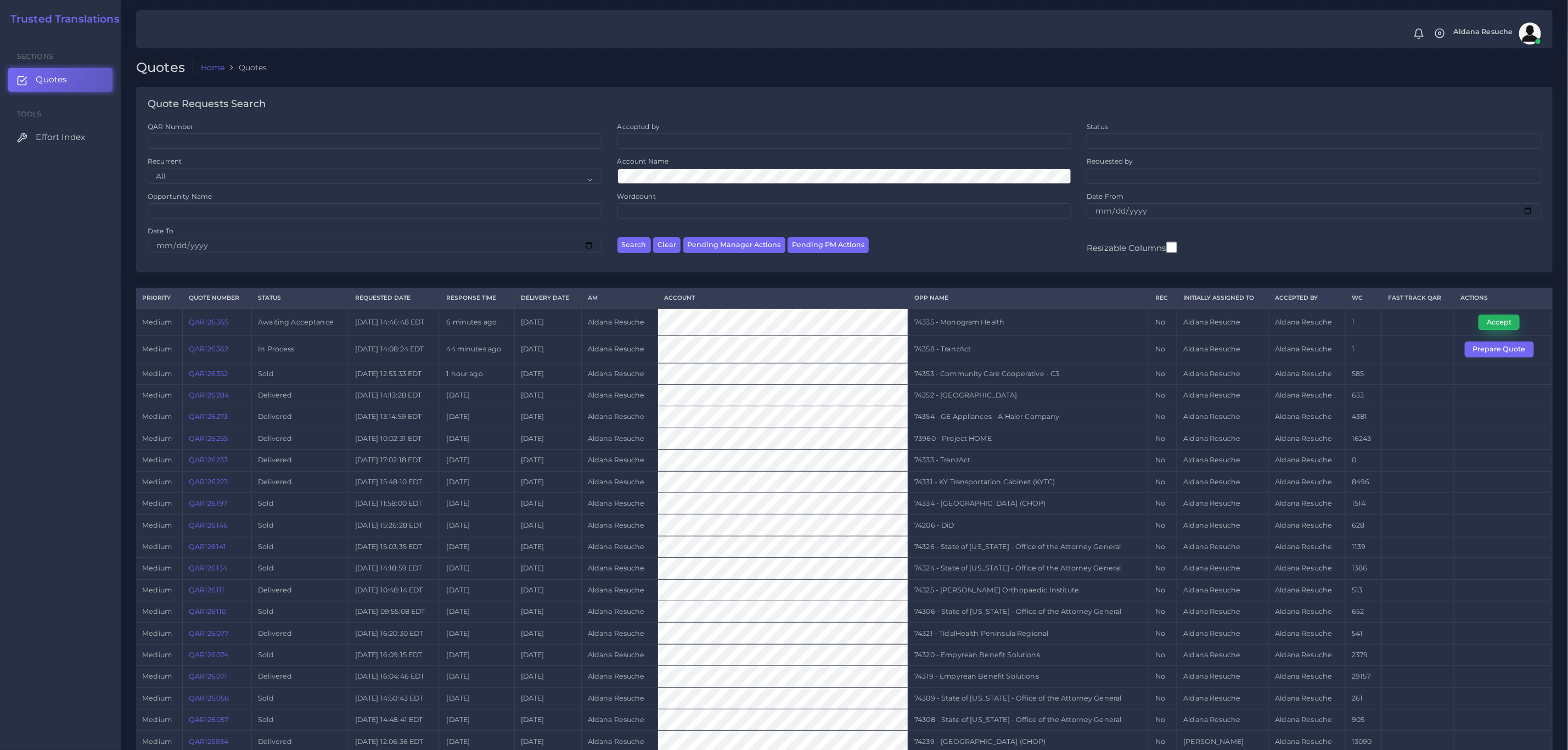
drag, startPoint x: 1507, startPoint y: 320, endPoint x: 1497, endPoint y: 323, distance: 10.4
click at [1507, 320] on button "Accept" at bounding box center [1499, 322] width 41 height 15
click at [933, 317] on td "74335 - Monogram Health" at bounding box center [1028, 322] width 241 height 27
click at [931, 322] on td "74335 - Monogram Health" at bounding box center [1028, 322] width 241 height 27
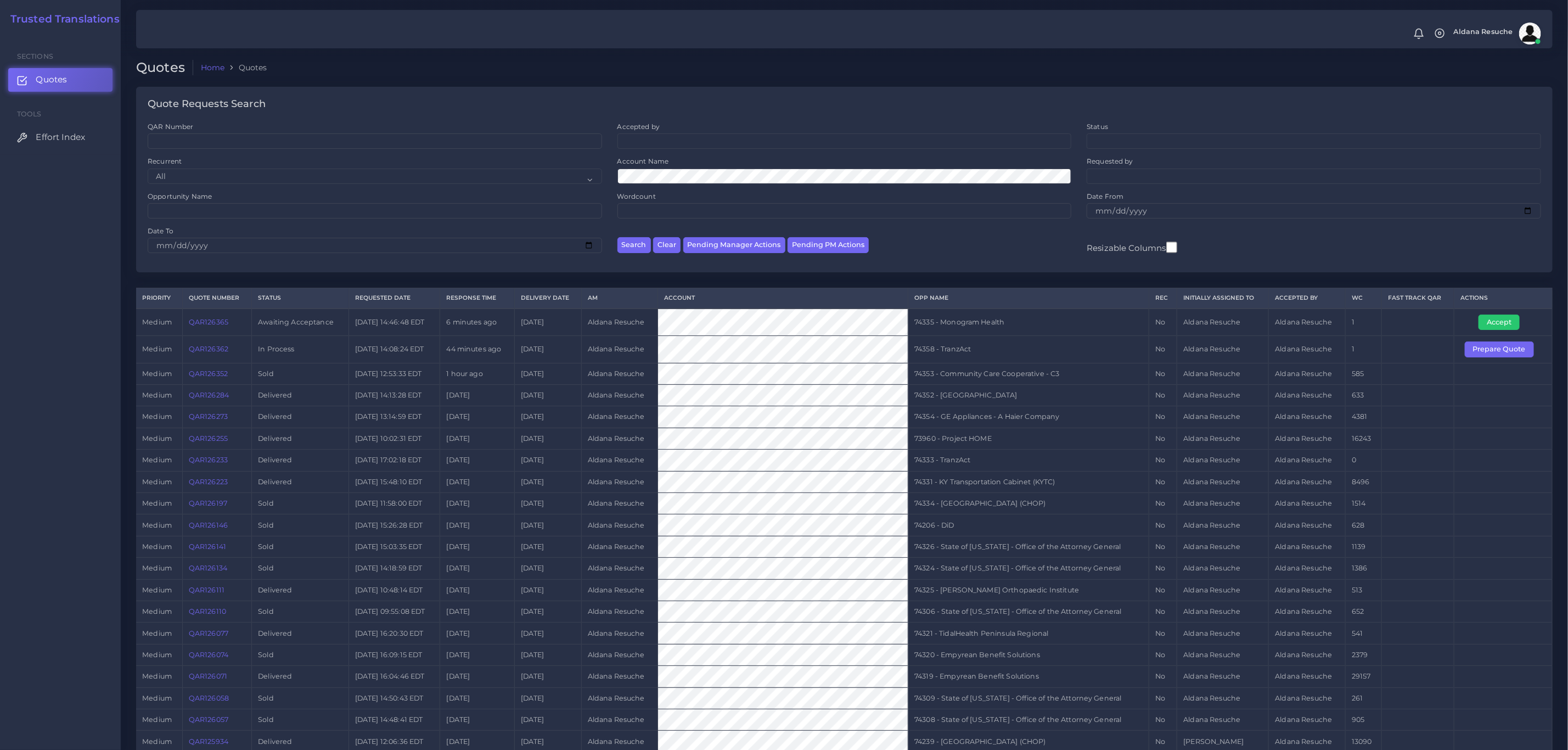
click at [954, 326] on td "74335 - Monogram Health" at bounding box center [1028, 322] width 241 height 27
copy tr "74335 - Monogram Health"
